Goal: Task Accomplishment & Management: Complete application form

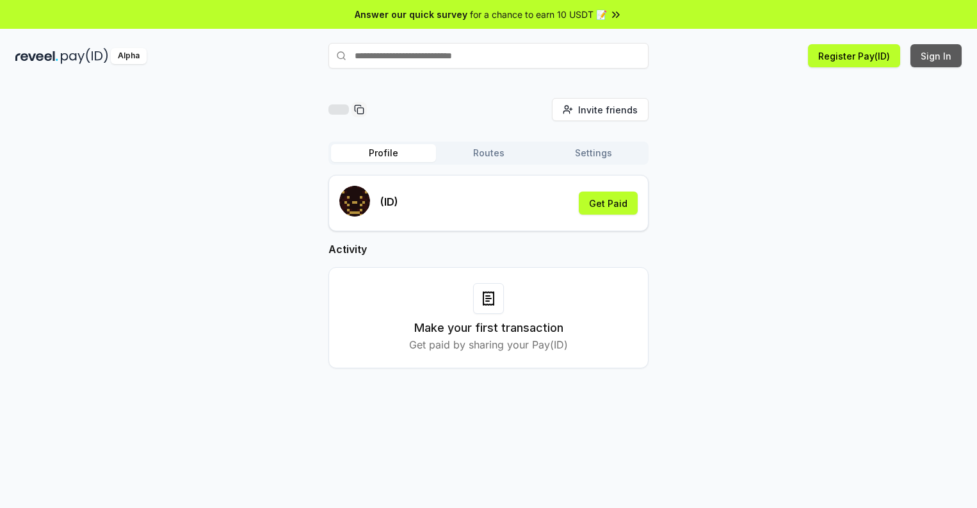
click at [937, 56] on button "Sign In" at bounding box center [936, 55] width 51 height 23
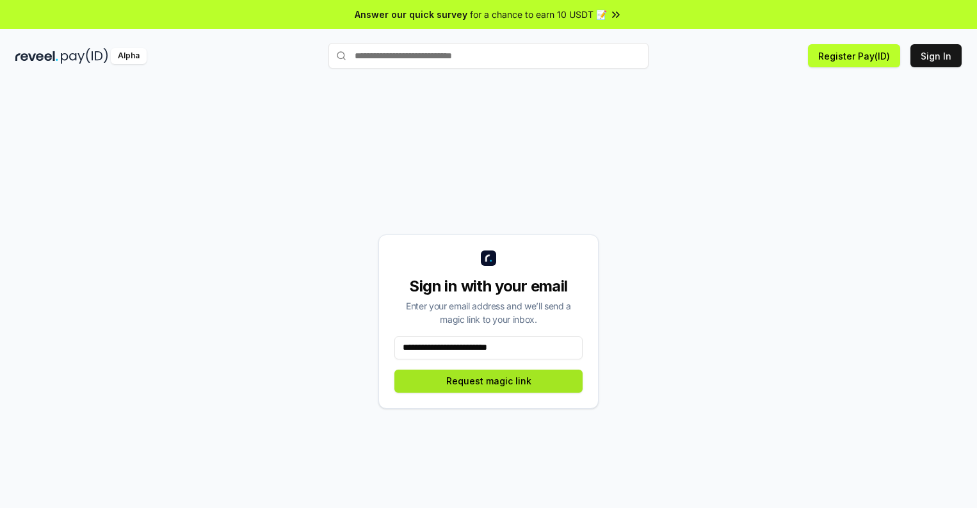
type input "**********"
click at [489, 380] on button "Request magic link" at bounding box center [489, 381] width 188 height 23
